Goal: Task Accomplishment & Management: Use online tool/utility

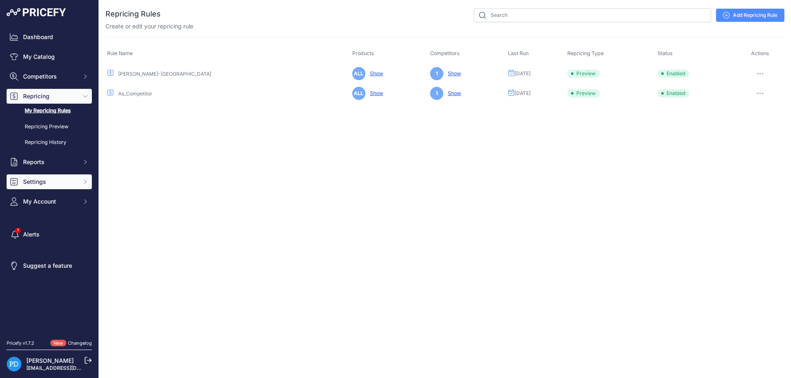
click at [53, 179] on span "Settings" at bounding box center [50, 182] width 54 height 8
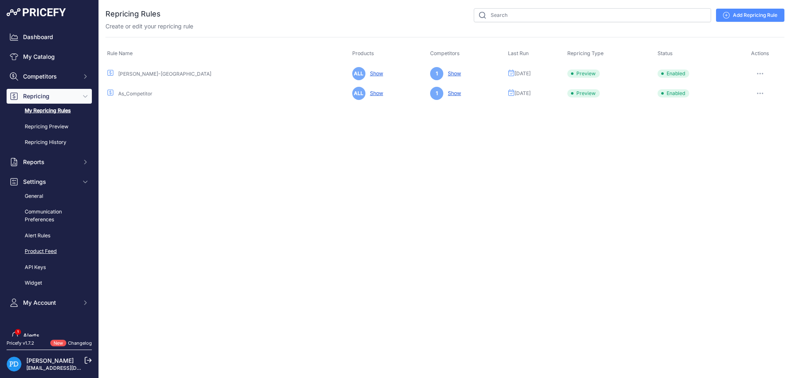
click at [42, 255] on link "Product Feed" at bounding box center [49, 252] width 85 height 14
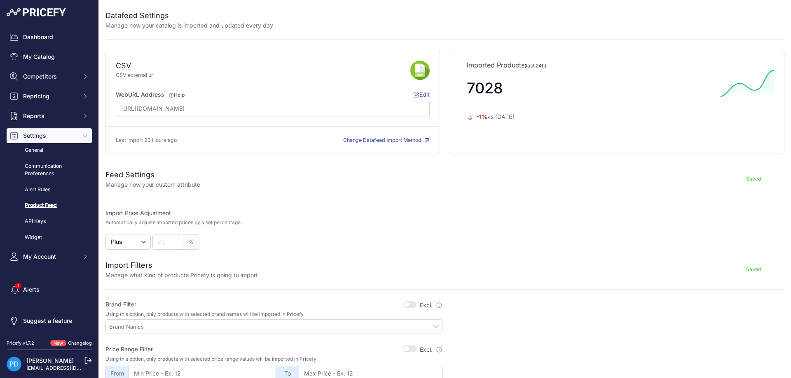
scroll to position [185, 0]
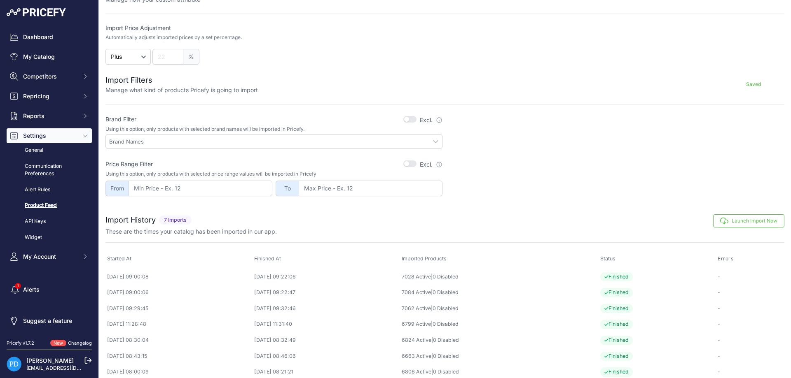
click at [756, 225] on button "Launch Import Now" at bounding box center [748, 221] width 71 height 13
click at [730, 220] on button "Launch Import Now" at bounding box center [748, 221] width 71 height 13
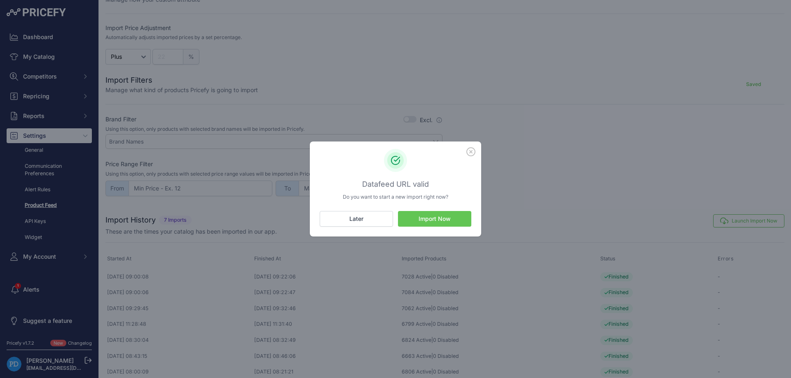
click at [452, 220] on button "Import Now" at bounding box center [434, 219] width 73 height 16
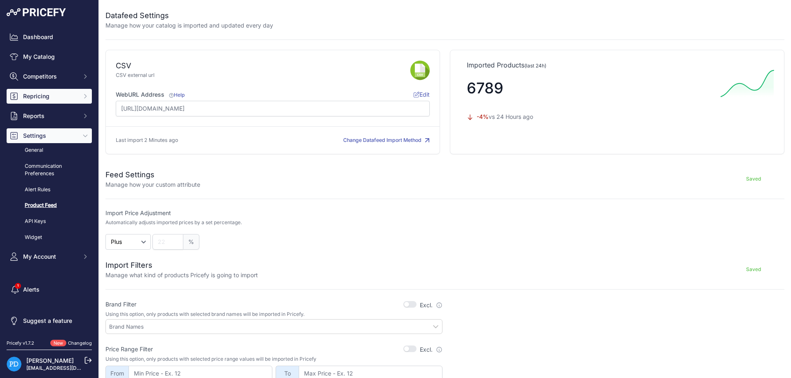
click at [49, 98] on span "Repricing" at bounding box center [50, 96] width 54 height 8
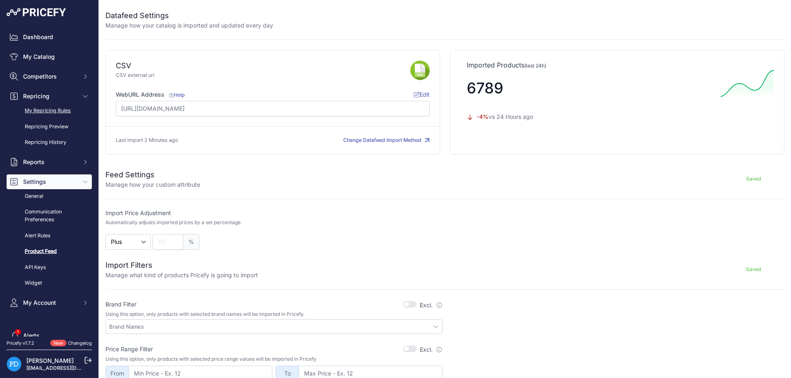
click at [62, 107] on link "My Repricing Rules" at bounding box center [49, 111] width 85 height 14
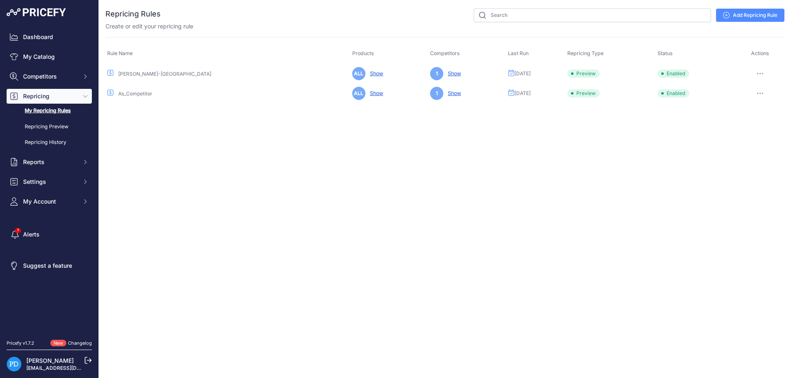
click at [762, 74] on icon "button" at bounding box center [760, 74] width 7 height 2
click at [748, 118] on button "Reprice Now" at bounding box center [756, 117] width 53 height 13
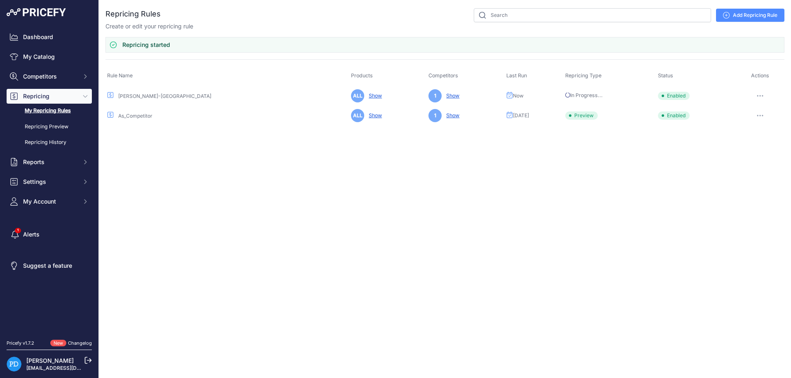
click at [762, 118] on button "button" at bounding box center [760, 116] width 16 height 12
click at [759, 156] on button "Reprice Now" at bounding box center [756, 159] width 53 height 13
